Goal: Task Accomplishment & Management: Manage account settings

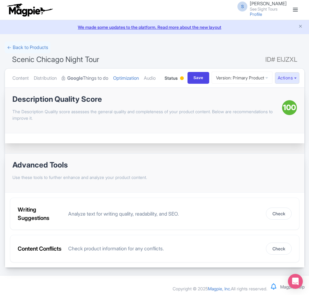
click at [98, 76] on link "Google Things to do" at bounding box center [85, 78] width 46 height 20
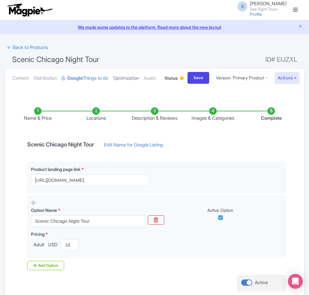
click at [122, 77] on link "Optimization" at bounding box center [126, 78] width 26 height 20
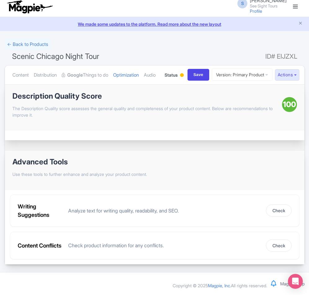
scroll to position [31, 0]
click at [104, 65] on link "Google Things to do" at bounding box center [85, 75] width 46 height 20
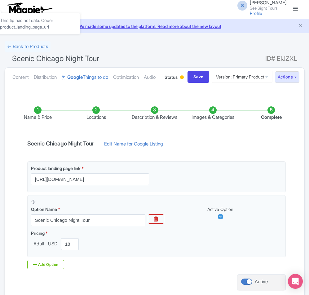
scroll to position [0, 0]
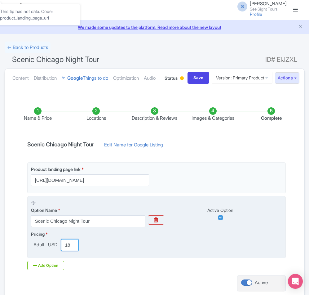
click at [68, 251] on input "189.00" at bounding box center [70, 245] width 18 height 12
type input "169"
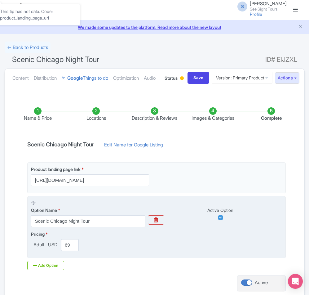
click at [118, 251] on div "Pricing * Adult USD 169" at bounding box center [156, 240] width 251 height 20
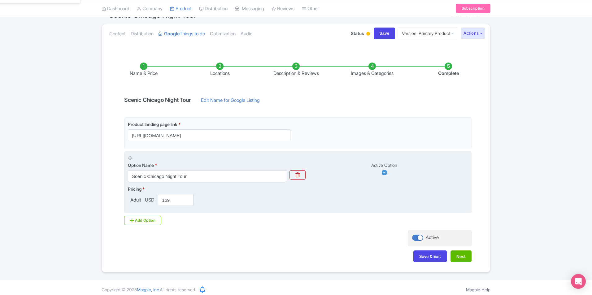
scroll to position [65, 0]
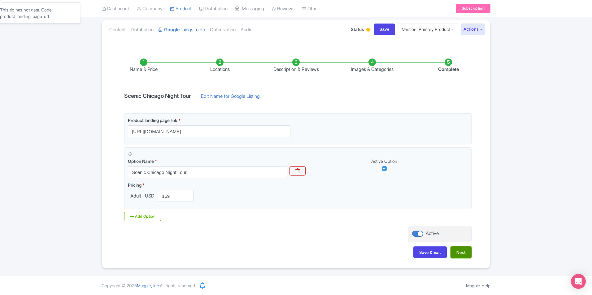
click at [309, 250] on button "Next" at bounding box center [461, 253] width 21 height 12
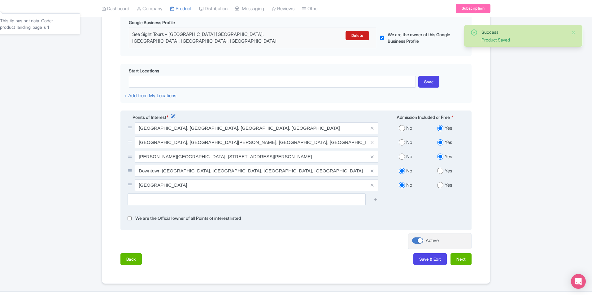
scroll to position [164, 0]
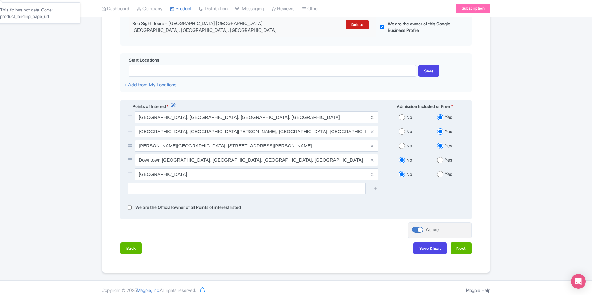
click at [309, 115] on icon at bounding box center [372, 117] width 3 height 5
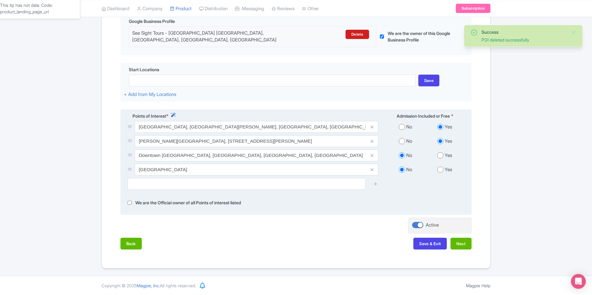
scroll to position [150, 0]
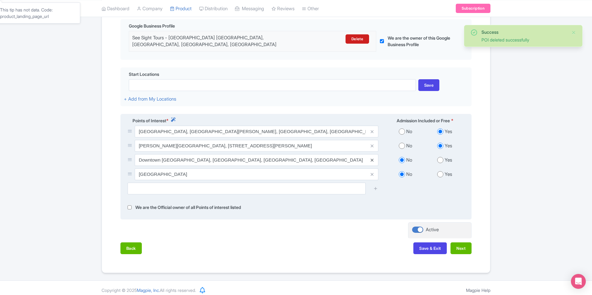
click at [309, 158] on icon at bounding box center [372, 160] width 3 height 5
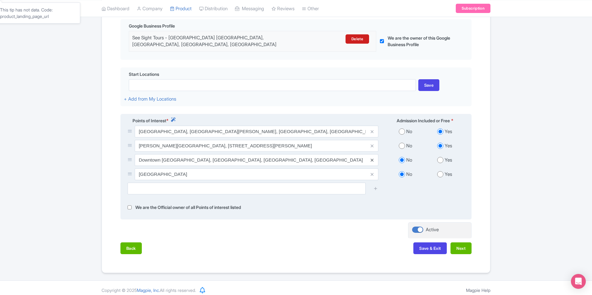
scroll to position [136, 0]
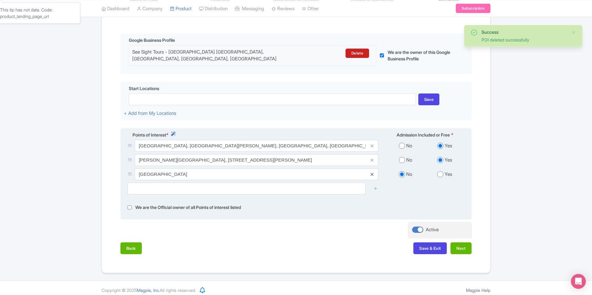
click at [309, 172] on icon at bounding box center [372, 174] width 3 height 5
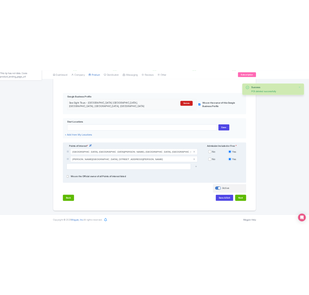
scroll to position [121, 0]
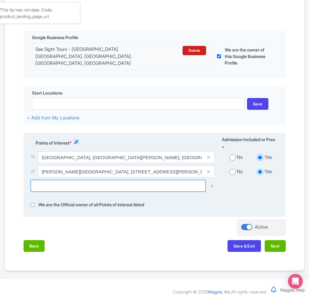
click at [49, 191] on input "text" at bounding box center [118, 186] width 175 height 12
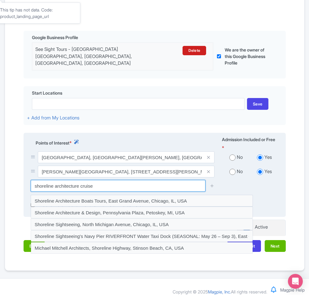
drag, startPoint x: 98, startPoint y: 206, endPoint x: 81, endPoint y: 207, distance: 16.8
click at [81, 191] on input "shoreline architecture cruise" at bounding box center [118, 186] width 175 height 12
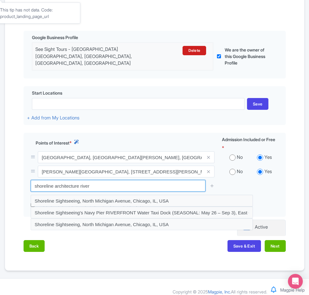
drag, startPoint x: 94, startPoint y: 205, endPoint x: 14, endPoint y: 211, distance: 79.8
click at [14, 211] on div "Name & Price Locations Description & Reviews Images & Categories Complete Edit …" at bounding box center [155, 115] width 292 height 284
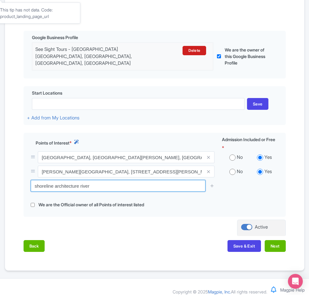
type input "shoreline architecture river"
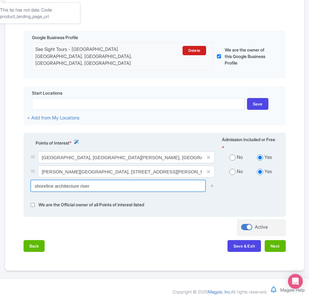
click at [91, 191] on input "shoreline architecture river" at bounding box center [118, 186] width 175 height 12
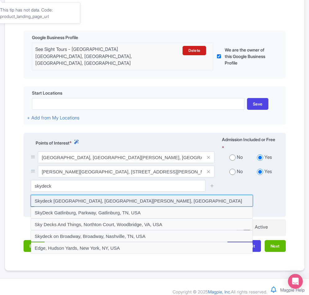
click at [88, 206] on input at bounding box center [142, 201] width 222 height 12
type input "Skydeck Chicago, South Wacker Drive, Chicago, IL, USA"
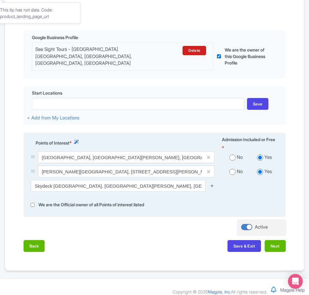
click at [211, 188] on icon at bounding box center [212, 185] width 5 height 5
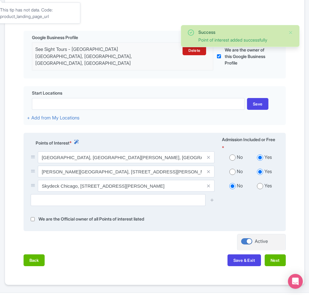
click at [260, 189] on input "radio" at bounding box center [260, 186] width 6 height 6
radio input "true"
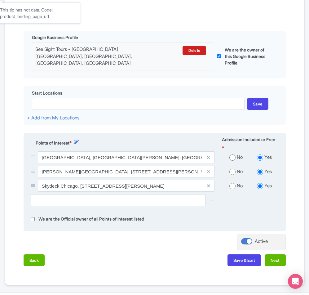
click at [209, 188] on icon at bounding box center [208, 185] width 3 height 5
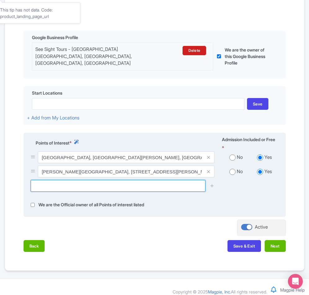
click at [99, 191] on input "text" at bounding box center [118, 186] width 175 height 12
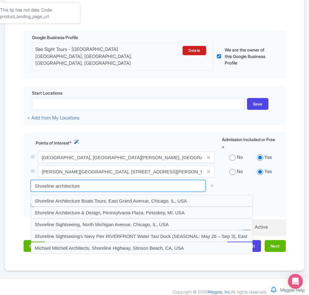
type input "Shoreline architecture"
drag, startPoint x: 107, startPoint y: 208, endPoint x: 7, endPoint y: 205, distance: 100.1
click at [7, 205] on div "Name & Price Locations Description & Reviews Images & Categories Complete Edit …" at bounding box center [154, 115] width 299 height 284
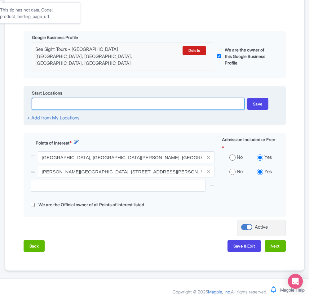
click at [94, 110] on input at bounding box center [138, 104] width 213 height 12
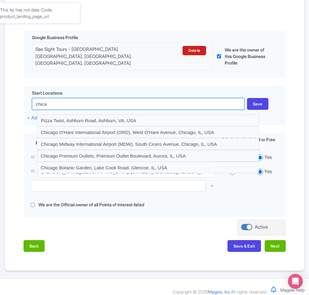
drag, startPoint x: 63, startPoint y: 122, endPoint x: 22, endPoint y: 117, distance: 41.2
click at [22, 117] on div "Name & Price Locations Description & Reviews Images & Categories Complete Edit …" at bounding box center [155, 115] width 292 height 284
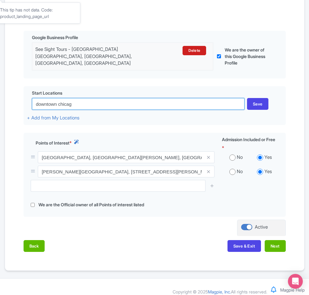
type input "downtown chicago"
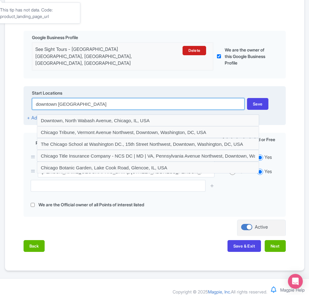
drag, startPoint x: 85, startPoint y: 120, endPoint x: 24, endPoint y: 117, distance: 61.7
click at [24, 117] on div "Start Locations downtown chicago Save + Add from My Locations" at bounding box center [155, 105] width 262 height 39
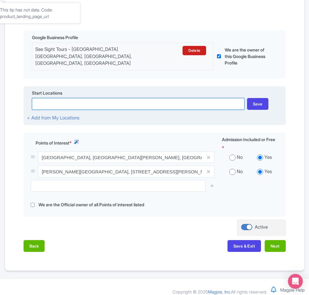
paste input "238 E Monroe St, Chicago, IL 60601"
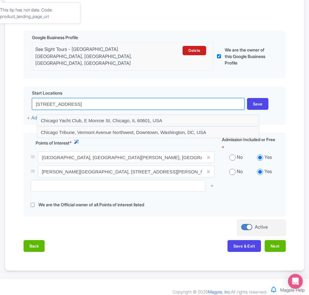
type input "238 E Monroe St, Chicago, IL 60601"
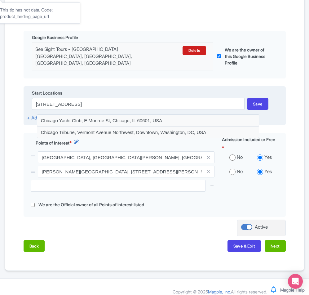
click at [126, 104] on div "Start Locations 238 E Monroe St, Chicago, IL 60601 Save + Add from My Locations" at bounding box center [155, 105] width 262 height 39
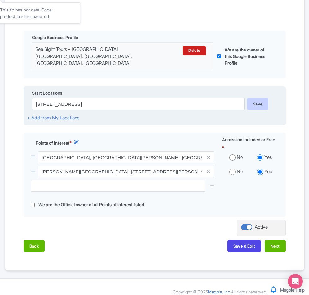
click at [262, 110] on div "Save" at bounding box center [257, 104] width 21 height 12
click at [260, 110] on div "Save" at bounding box center [257, 104] width 21 height 12
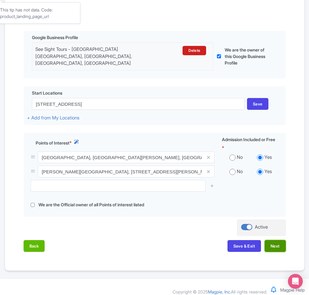
click at [273, 252] on button "Next" at bounding box center [275, 246] width 21 height 12
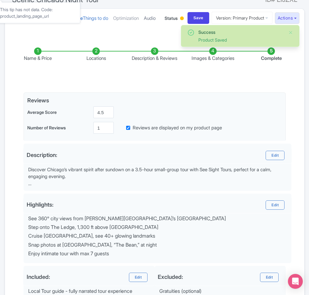
scroll to position [59, 0]
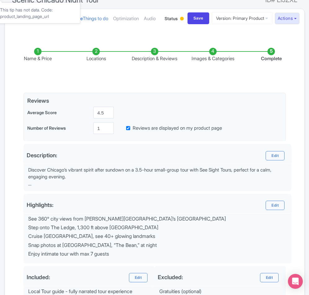
click at [212, 62] on li "Images & Categories" at bounding box center [213, 55] width 58 height 15
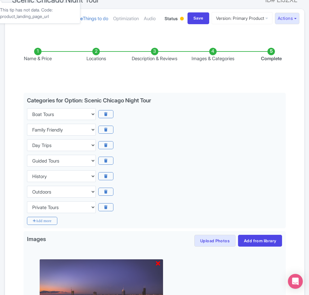
click at [160, 62] on li "Description & Reviews" at bounding box center [154, 55] width 58 height 15
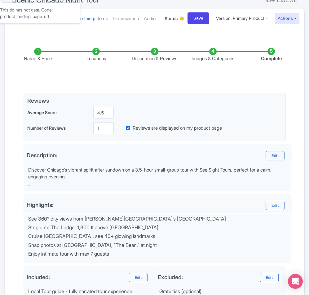
click at [101, 62] on li "Locations" at bounding box center [96, 55] width 58 height 15
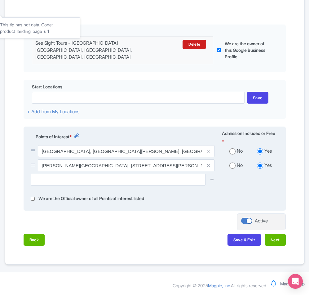
scroll to position [150, 0]
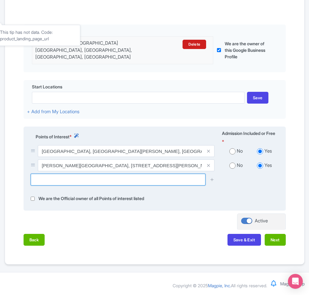
click at [61, 177] on input "text" at bounding box center [118, 179] width 175 height 12
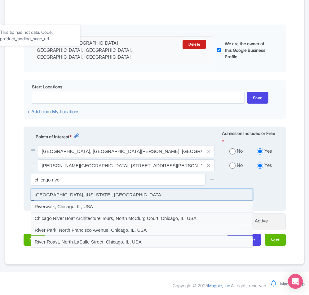
click at [69, 194] on input at bounding box center [142, 194] width 222 height 12
type input "Chicago River, Illinois, USA"
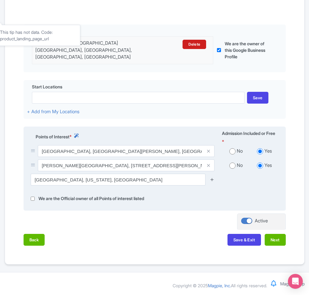
click at [212, 178] on icon at bounding box center [212, 179] width 5 height 5
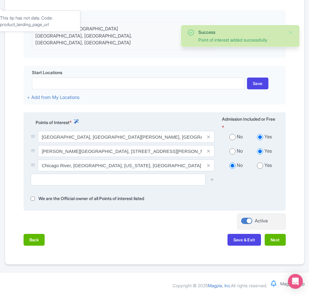
click at [213, 171] on span at bounding box center [208, 165] width 12 height 12
click at [259, 169] on input "radio" at bounding box center [260, 165] width 6 height 6
radio input "true"
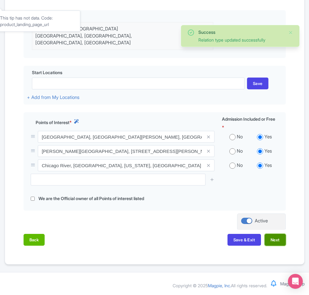
click at [282, 245] on button "Next" at bounding box center [275, 240] width 21 height 12
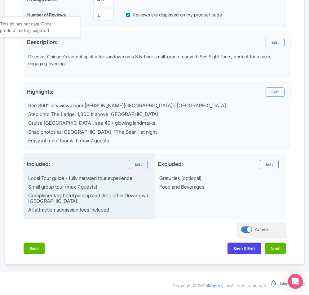
scroll to position [196, 0]
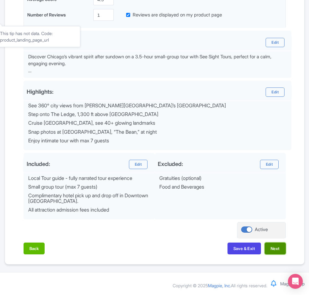
click at [270, 250] on button "Next" at bounding box center [275, 248] width 21 height 12
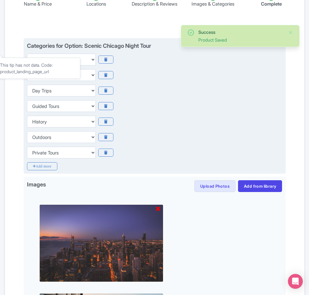
scroll to position [103, 0]
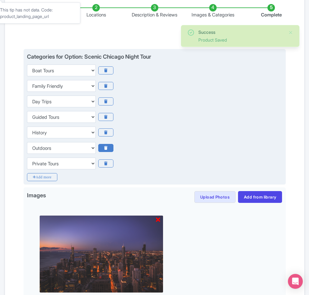
click at [106, 136] on icon at bounding box center [105, 132] width 15 height 8
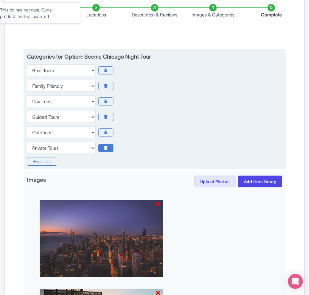
click at [109, 152] on icon at bounding box center [105, 148] width 15 height 8
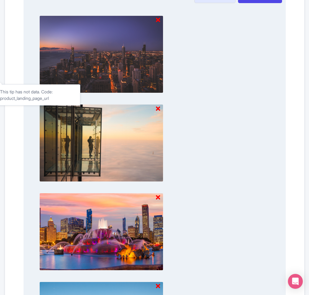
scroll to position [353, 0]
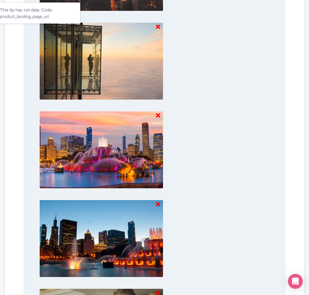
click at [158, 119] on icon at bounding box center [158, 115] width 4 height 6
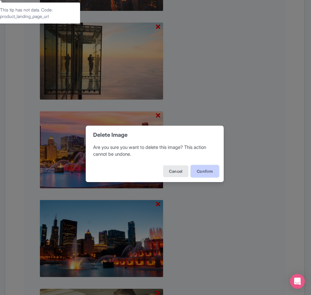
click at [205, 171] on button "Confirm" at bounding box center [205, 171] width 28 height 12
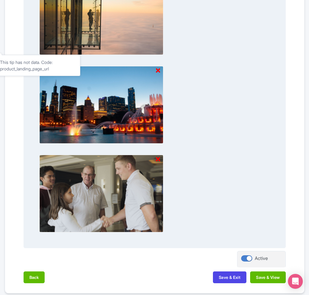
scroll to position [451, 0]
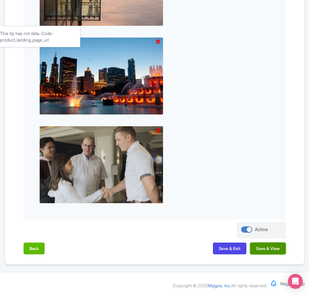
click at [264, 247] on button "Save & View" at bounding box center [267, 248] width 35 height 12
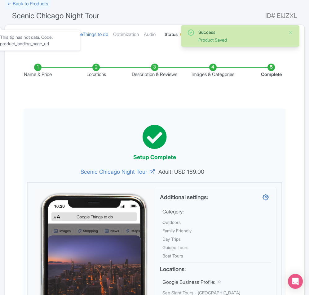
scroll to position [0, 0]
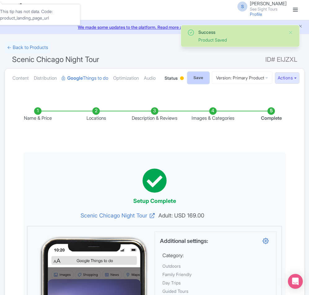
click at [189, 84] on input "Save" at bounding box center [198, 78] width 22 height 12
type input "Saving..."
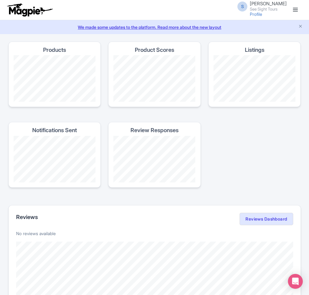
click at [296, 10] on span at bounding box center [295, 9] width 5 height 1
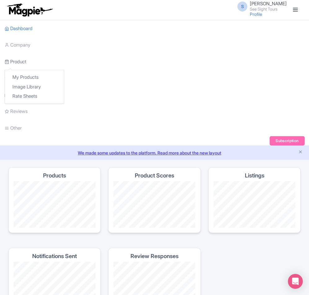
click at [22, 59] on link "Product" at bounding box center [16, 61] width 22 height 17
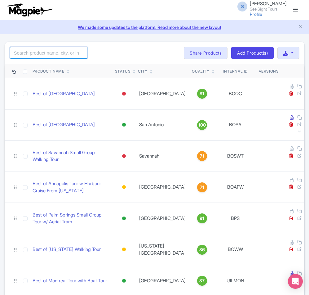
click at [65, 51] on input "search" at bounding box center [48, 53] width 77 height 12
type input "chicago"
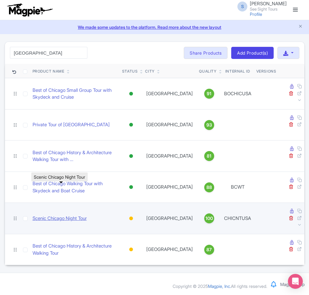
click at [71, 215] on link "Scenic Chicago Night Tour" at bounding box center [60, 218] width 54 height 7
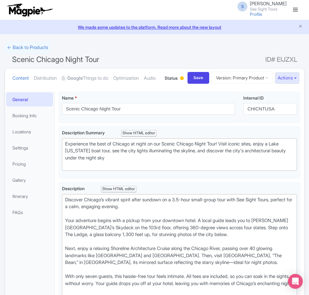
click at [180, 80] on div at bounding box center [182, 78] width 4 height 4
click at [161, 96] on div "Active" at bounding box center [166, 90] width 37 height 12
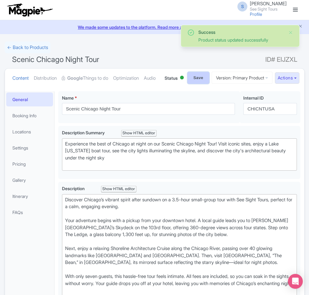
click at [200, 84] on input "Save" at bounding box center [198, 78] width 22 height 12
type input "Saving..."
click at [107, 81] on link "Google Things to do" at bounding box center [85, 78] width 46 height 20
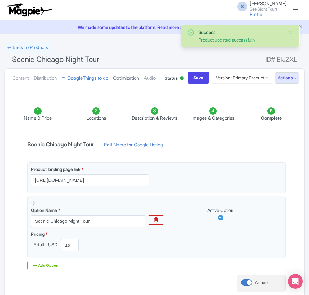
click at [131, 73] on link "Optimization" at bounding box center [126, 78] width 26 height 20
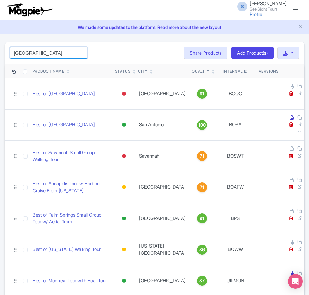
drag, startPoint x: 34, startPoint y: 56, endPoint x: 2, endPoint y: 56, distance: 32.2
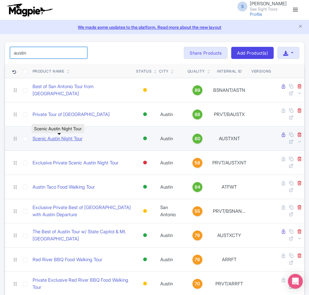
type input "austin"
click at [77, 138] on link "Scenic Austin Night Tour" at bounding box center [58, 138] width 50 height 7
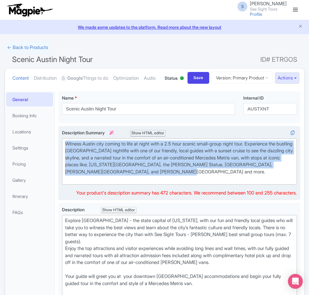
drag, startPoint x: 160, startPoint y: 197, endPoint x: 61, endPoint y: 168, distance: 103.0
click at [61, 168] on div "Witness Austin city coming to life at night with a 2.5 hour scenic small-group …" at bounding box center [179, 163] width 242 height 74
copy div "Witness Austin city coming to life at night with a 2.5 hour scenic small-group …"
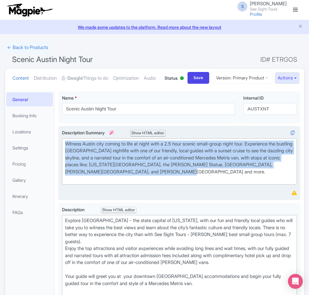
click at [189, 178] on div "Witness Austin city coming to life at night with a 2.5 hour scenic small-group …" at bounding box center [179, 161] width 229 height 42
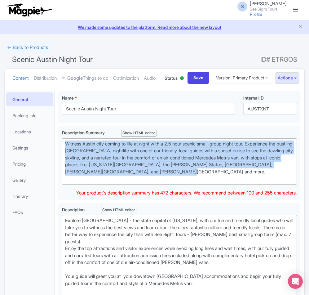
drag, startPoint x: 170, startPoint y: 198, endPoint x: 57, endPoint y: 161, distance: 118.4
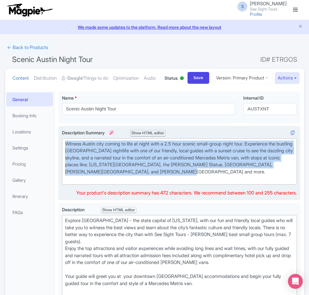
paste trix-editor "<div>Discover [PERSON_NAME] vibrant nightlife on an unforgettable small-group n…"
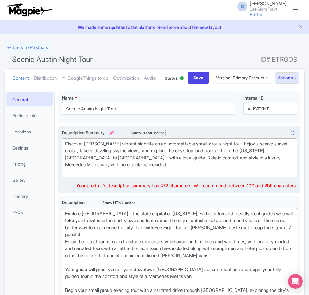
click at [145, 175] on div "Discover [PERSON_NAME] vibrant nightlife on an unforgettable small-group night …" at bounding box center [179, 157] width 229 height 35
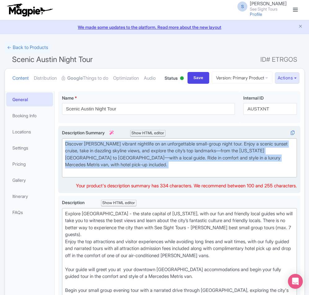
drag, startPoint x: 144, startPoint y: 194, endPoint x: 60, endPoint y: 165, distance: 88.9
click at [60, 165] on div "Witness Austin city coming to life at night with a 2.5 hour scenic small-group …" at bounding box center [179, 159] width 242 height 67
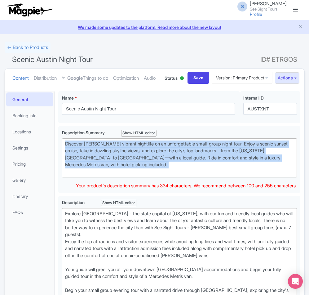
copy div "Discover [PERSON_NAME] vibrant nightlife on an unforgettable small-group night …"
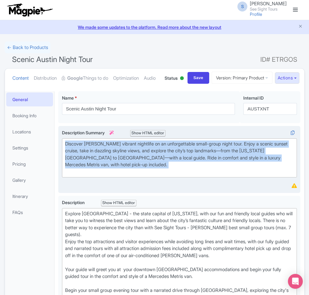
click at [143, 175] on div "Discover [PERSON_NAME] vibrant nightlife on an unforgettable small-group night …" at bounding box center [179, 157] width 229 height 35
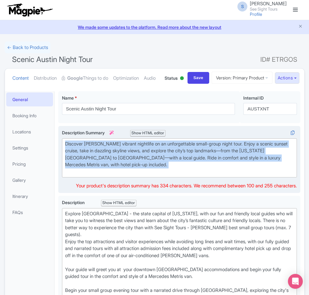
click at [110, 175] on div "Discover [PERSON_NAME] vibrant nightlife on an unforgettable small-group night …" at bounding box center [179, 157] width 229 height 35
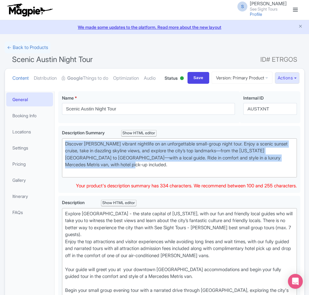
drag, startPoint x: 128, startPoint y: 190, endPoint x: 55, endPoint y: 164, distance: 77.9
paste trix-editor "<div>Discover [PERSON_NAME] vibrant nightlife on a small-group night tour! Take…"
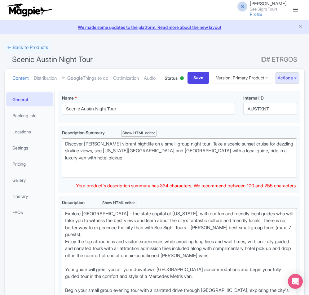
type trix-editor "<div>Discover [PERSON_NAME] vibrant nightlife on a small-group night tour! Take…"
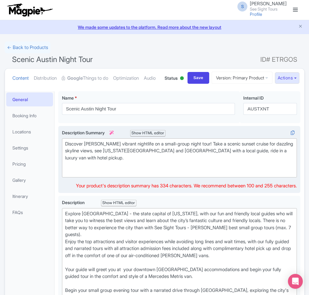
click at [113, 175] on div "Discover [PERSON_NAME] vibrant nightlife on a small-group night tour! Take a sc…" at bounding box center [179, 157] width 229 height 35
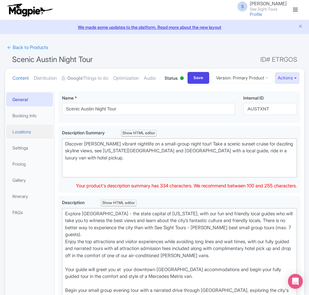
click at [27, 138] on link "Locations" at bounding box center [29, 132] width 47 height 14
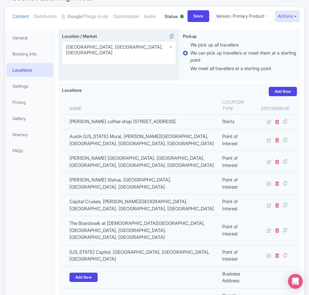
scroll to position [62, 0]
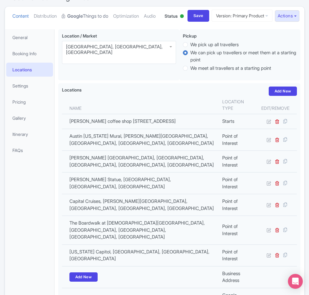
click at [88, 15] on link "Google Things to do" at bounding box center [85, 17] width 46 height 20
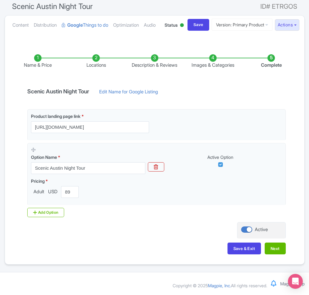
click at [92, 69] on li "Locations" at bounding box center [96, 61] width 58 height 15
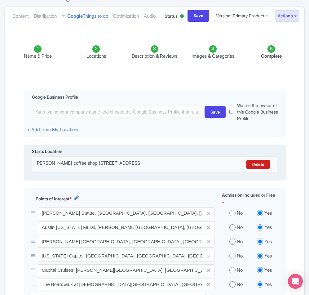
drag, startPoint x: 201, startPoint y: 186, endPoint x: 25, endPoint y: 179, distance: 176.1
click at [25, 179] on div "Starts Location Merritt coffee shop 222 West Ave #120, Austin, TX 78701, United…" at bounding box center [155, 162] width 262 height 36
click at [191, 169] on div "Merritt coffee shop 222 West Ave #120, Austin, TX 78701, United States" at bounding box center [124, 164] width 179 height 9
drag, startPoint x: 192, startPoint y: 186, endPoint x: 30, endPoint y: 186, distance: 161.4
click at [30, 181] on div "Starts Location Merritt coffee shop 222 West Ave #120, Austin, TX 78701, United…" at bounding box center [155, 162] width 262 height 36
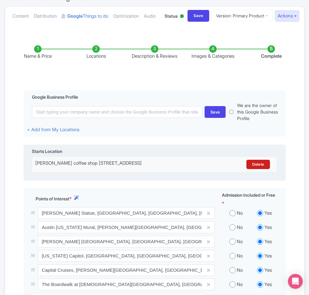
click at [153, 169] on div "Merritt coffee shop 222 West Ave #120, Austin, TX 78701, United States" at bounding box center [124, 164] width 179 height 9
click at [193, 169] on div "Merritt coffee shop 222 West Ave #120, Austin, TX 78701, United States" at bounding box center [124, 164] width 179 height 9
click at [194, 169] on div "Merritt coffee shop 222 West Ave #120, Austin, TX 78701, United States" at bounding box center [124, 164] width 179 height 9
click at [190, 169] on div "Merritt coffee shop 222 West Ave #120, Austin, TX 78701, United States" at bounding box center [124, 164] width 179 height 9
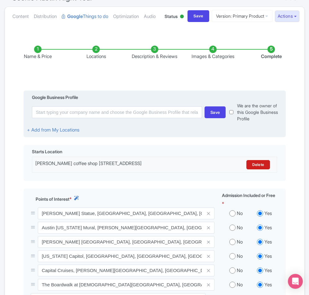
scroll to position [0, 0]
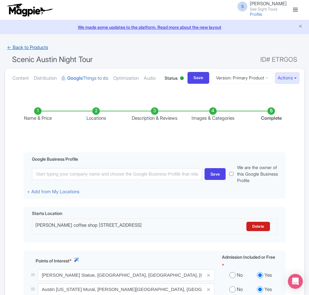
click at [10, 45] on link "← Back to Products" at bounding box center [28, 48] width 46 height 12
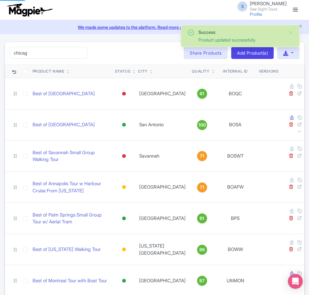
type input "[GEOGRAPHIC_DATA]"
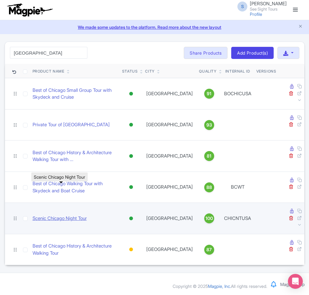
click at [54, 215] on link "Scenic Chicago Night Tour" at bounding box center [60, 218] width 54 height 7
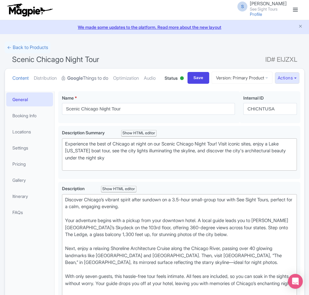
click at [95, 77] on link "Google Things to do" at bounding box center [85, 78] width 46 height 20
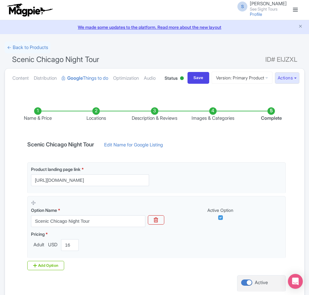
click at [99, 122] on li "Locations" at bounding box center [96, 114] width 58 height 15
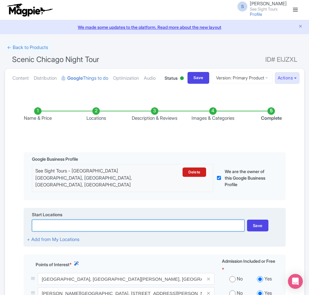
click at [50, 231] on input at bounding box center [138, 225] width 213 height 12
paste input "[STREET_ADDRESS]"
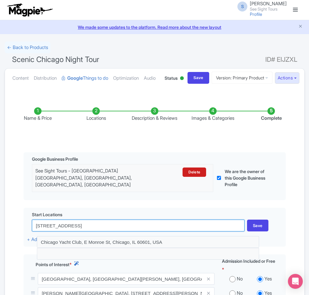
type input "[STREET_ADDRESS]"
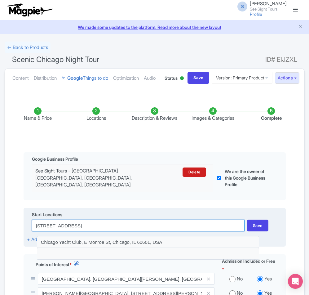
click at [117, 231] on input "[STREET_ADDRESS]" at bounding box center [138, 225] width 213 height 12
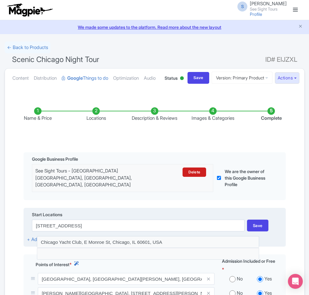
click at [133, 219] on div "Start Locations" at bounding box center [154, 215] width 255 height 8
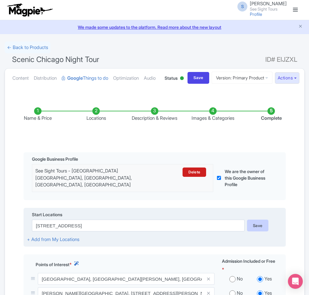
click at [260, 231] on div "Save" at bounding box center [257, 225] width 21 height 12
click at [259, 231] on div "Save" at bounding box center [257, 225] width 21 height 12
click at [37, 242] on link "+ Add from My Locations" at bounding box center [53, 239] width 52 height 6
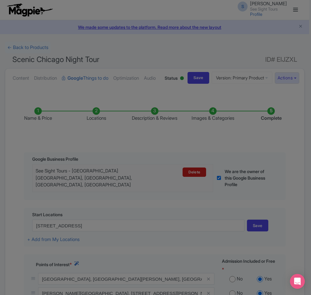
click at [76, 120] on div at bounding box center [155, 147] width 311 height 295
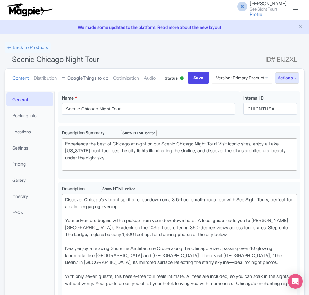
click at [83, 75] on strong "Google" at bounding box center [74, 78] width 15 height 7
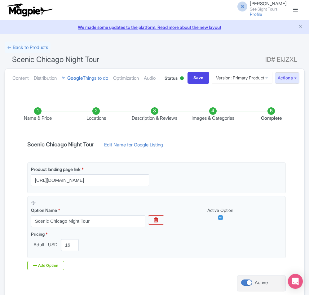
click at [92, 122] on li "Locations" at bounding box center [96, 114] width 58 height 15
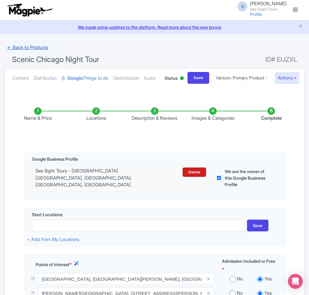
click at [15, 50] on link "← Back to Products" at bounding box center [28, 48] width 46 height 12
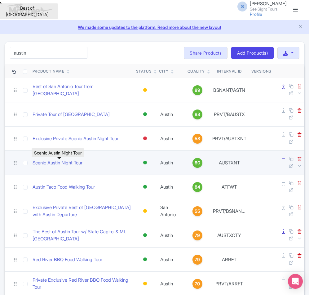
type input "austin"
click at [69, 163] on link "Scenic Austin Night Tour" at bounding box center [58, 162] width 50 height 7
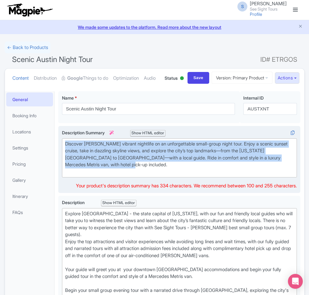
drag, startPoint x: 128, startPoint y: 192, endPoint x: 65, endPoint y: 165, distance: 67.7
click at [65, 165] on div "Discover [PERSON_NAME] vibrant nightlife on an unforgettable small-group night …" at bounding box center [179, 157] width 229 height 35
paste trix-editor "small-group night tour! Take a scenic sunset cruise for dazzling skyline views,…"
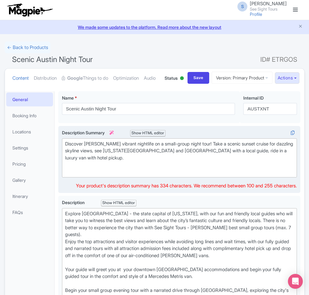
type trix-editor "<div>Discover [PERSON_NAME] vibrant nightlife on a small-group night tour! Take…"
click at [121, 175] on div "Discover [PERSON_NAME] vibrant nightlife on a small-group night tour! Take a sc…" at bounding box center [179, 157] width 229 height 35
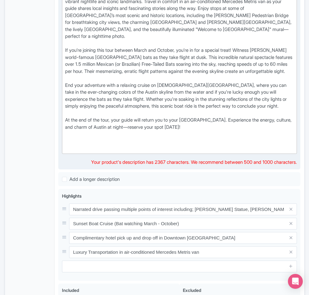
scroll to position [186, 0]
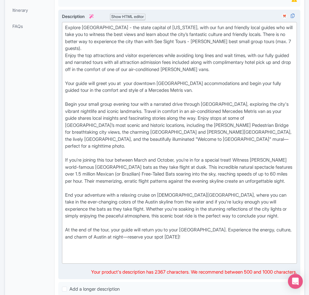
drag, startPoint x: 213, startPoint y: 130, endPoint x: 62, endPoint y: 52, distance: 170.1
click at [62, 52] on trix-editor "Explore [GEOGRAPHIC_DATA] - the state capital of [US_STATE], with our fun and f…" at bounding box center [179, 142] width 235 height 241
copy div "Loremip Dolors - ame conse adipisc el Seddo, eius tem inc utl etdolore magna al…"
click at [119, 152] on div "Explore [GEOGRAPHIC_DATA] - the state capital of [US_STATE], with our fun and f…" at bounding box center [179, 142] width 229 height 237
click at [77, 261] on div "Explore [GEOGRAPHIC_DATA] - the state capital of [US_STATE], with our fun and f…" at bounding box center [179, 142] width 229 height 237
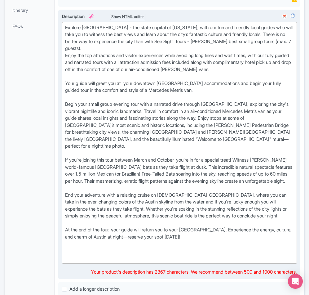
click at [64, 50] on trix-editor "Explore [GEOGRAPHIC_DATA] - the state capital of [US_STATE], with our fun and f…" at bounding box center [179, 142] width 235 height 241
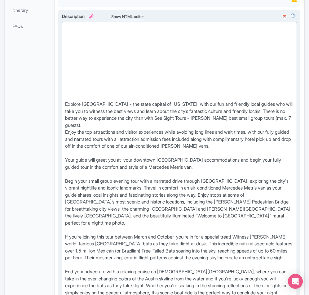
click at [75, 54] on div "Explore [GEOGRAPHIC_DATA] - the state capital of [US_STATE], with our fun and f…" at bounding box center [179, 181] width 229 height 314
paste trix-editor "Explore [PERSON_NAME] vibrant nightlife with See Sight Tours’ small-group tour …"
type trix-editor "<lor>Ipsumdo Sitame’c adipisc elitseddo eius Tem Incid Utlab’ etdol-magna aliq …"
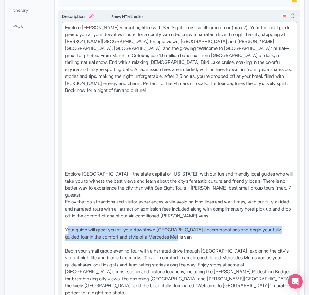
drag, startPoint x: 175, startPoint y: 256, endPoint x: 66, endPoint y: 245, distance: 109.9
click at [66, 245] on div "Explore [PERSON_NAME] vibrant nightlife with See Sight Tours’ small-group tour …" at bounding box center [179, 215] width 229 height 383
